Goal: Task Accomplishment & Management: Manage account settings

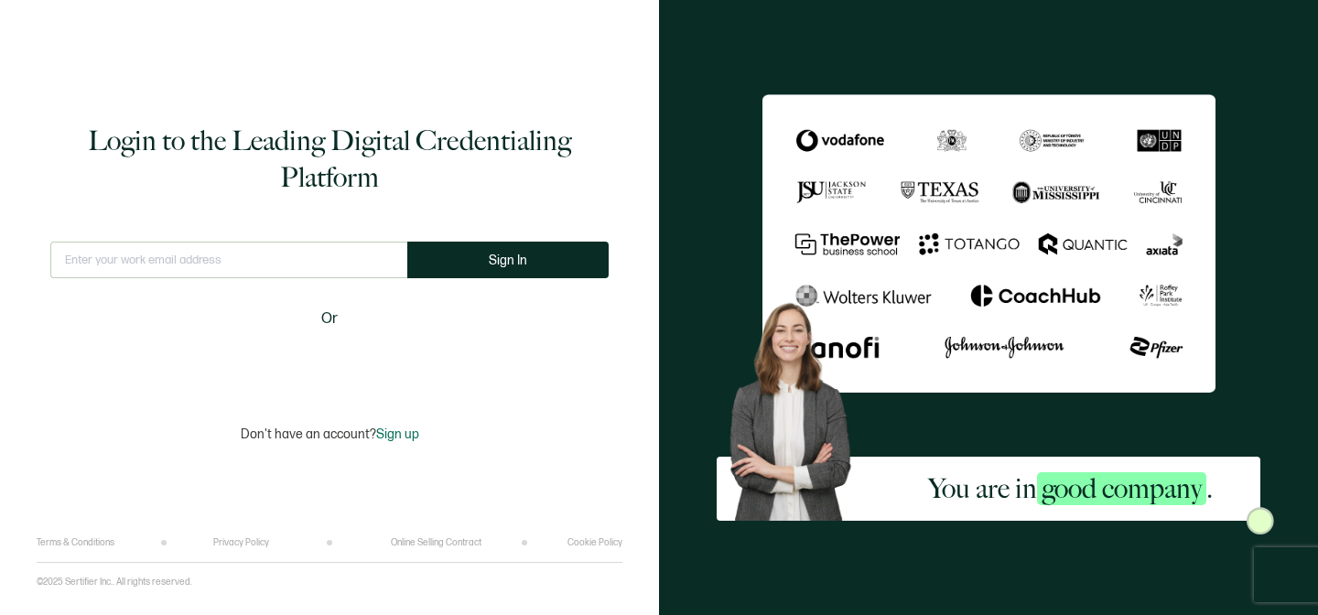
click at [236, 256] on input "text" at bounding box center [228, 260] width 357 height 37
click at [470, 260] on button "Sign In" at bounding box center [507, 260] width 201 height 37
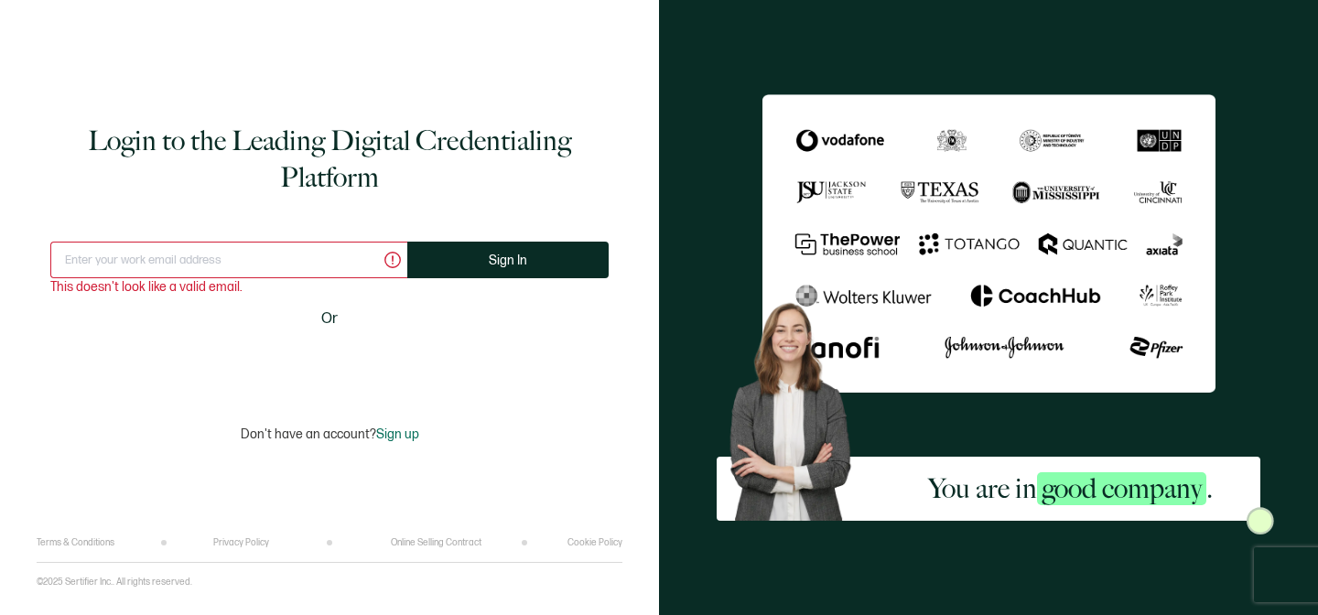
click at [328, 253] on input "text" at bounding box center [228, 260] width 357 height 37
